Goal: Find specific page/section: Find specific page/section

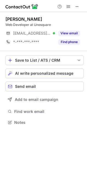
scroll to position [119, 87]
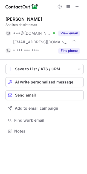
scroll to position [127, 87]
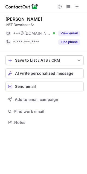
scroll to position [119, 87]
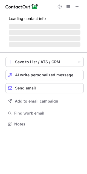
scroll to position [127, 87]
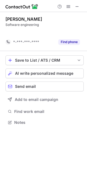
scroll to position [110, 87]
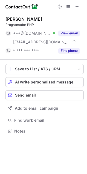
scroll to position [127, 87]
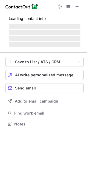
scroll to position [124, 87]
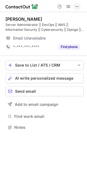
click at [80, 8] on button at bounding box center [77, 6] width 7 height 7
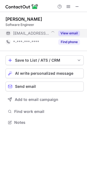
scroll to position [119, 87]
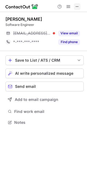
click at [76, 5] on span at bounding box center [77, 6] width 4 height 4
